Goal: Check status: Check status

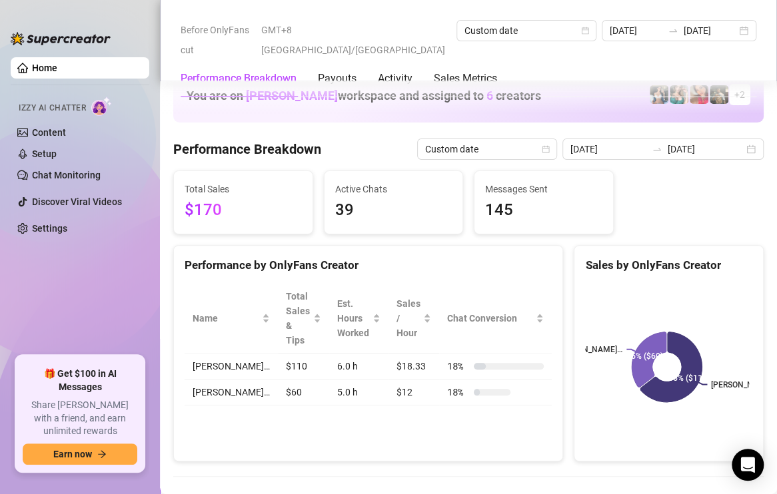
scroll to position [1865, 0]
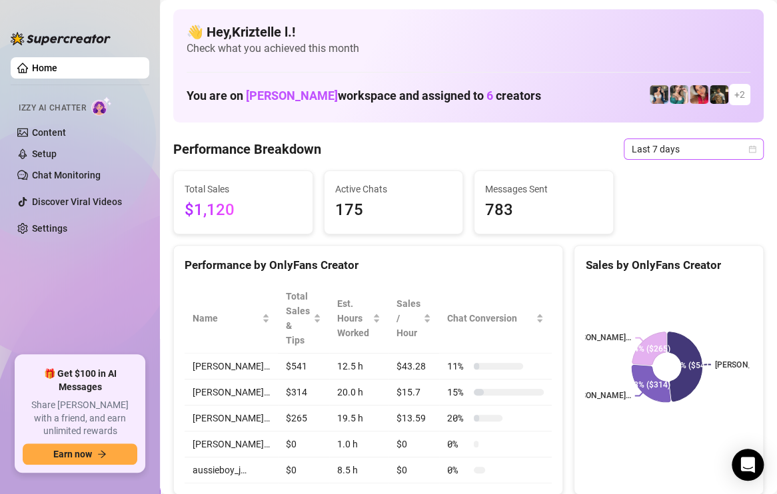
click at [668, 147] on span "Last 7 days" at bounding box center [693, 149] width 124 height 20
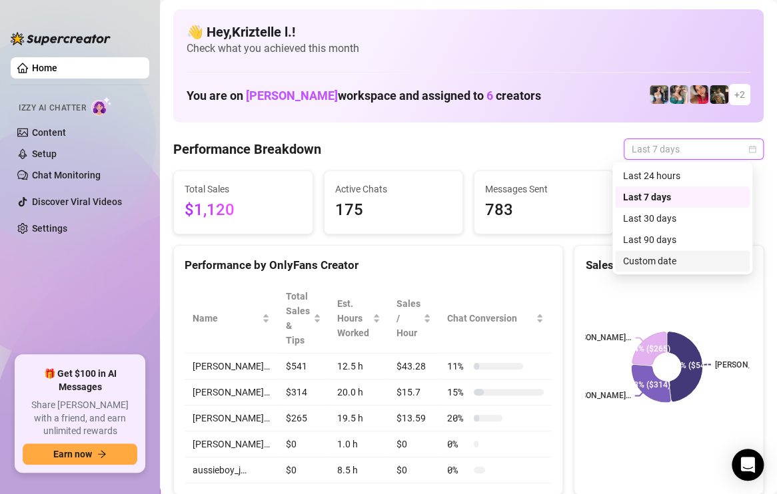
click at [648, 259] on div "Custom date" at bounding box center [682, 261] width 119 height 15
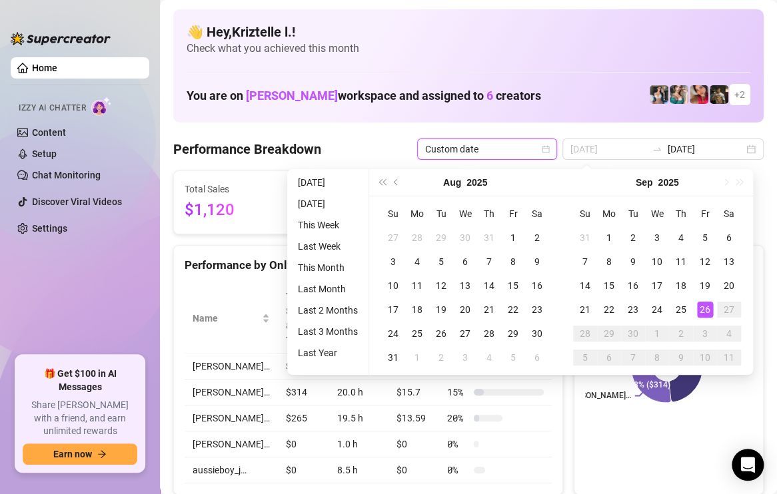
type input "[DATE]"
click at [703, 310] on div "26" at bounding box center [705, 310] width 16 height 16
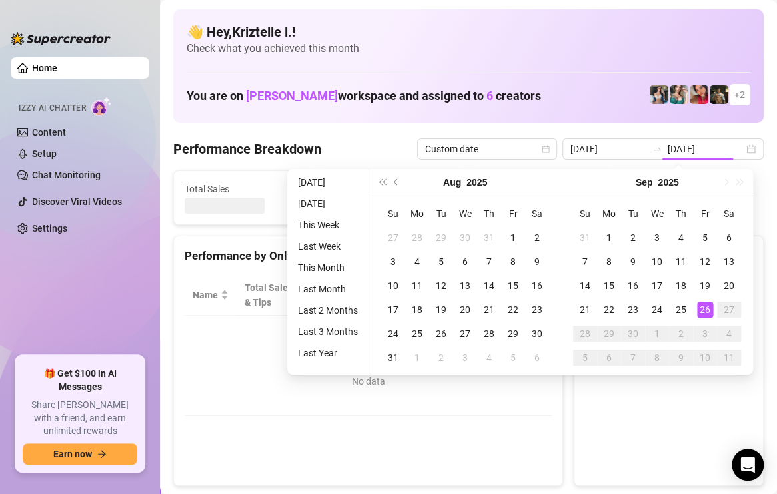
type input "[DATE]"
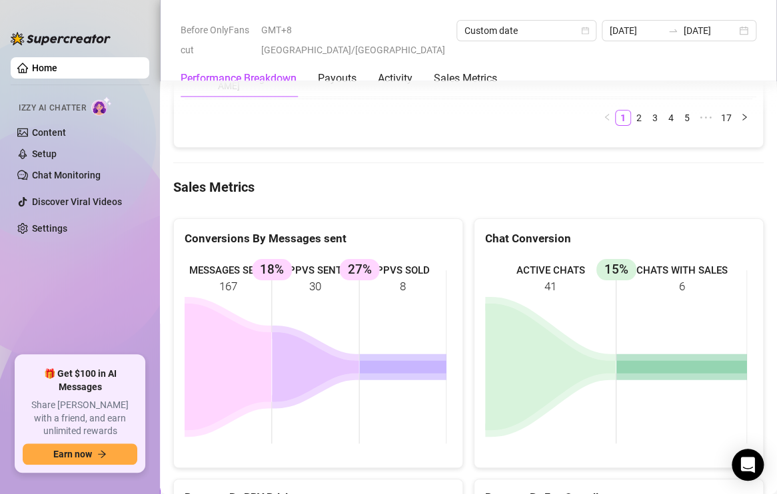
scroll to position [1798, 0]
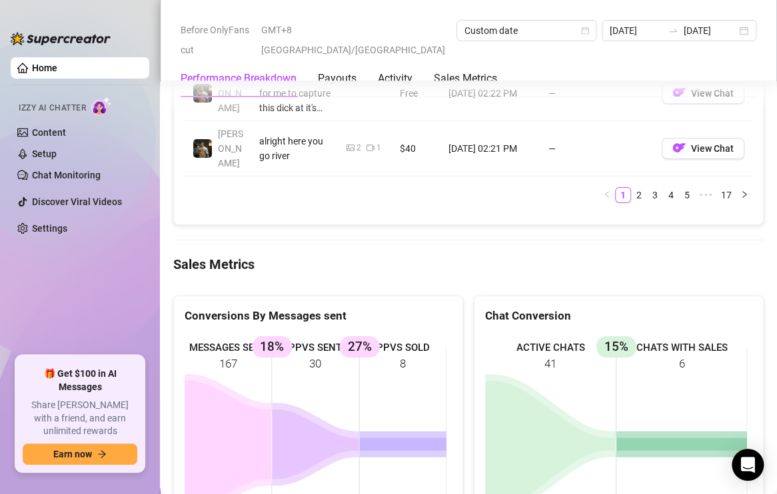
click at [474, 324] on div "ACTIVE CHATS 41 CHATS WITH SALES 6 15%" at bounding box center [618, 434] width 288 height 221
